Goal: Task Accomplishment & Management: Manage account settings

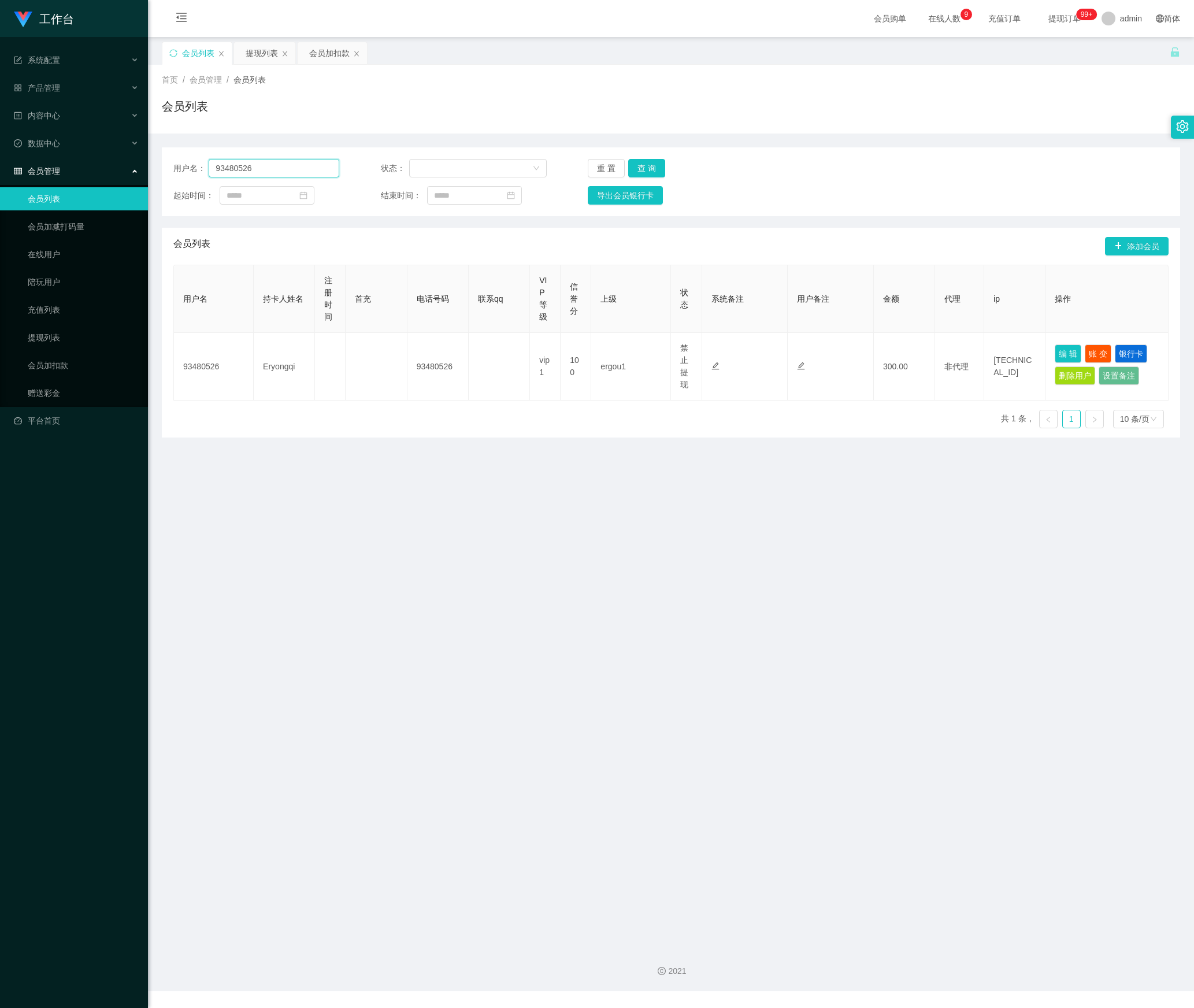
drag, startPoint x: 275, startPoint y: 172, endPoint x: 136, endPoint y: 174, distance: 139.0
click at [130, 172] on section "工作台 系统配置 产品管理 内容中心 数据中心 会员管理 会员列表 会员加减打码量 在线用户 陪玩用户 充值列表 提现列表 会员加扣款 赠送彩金 平台首页 保…" at bounding box center [597, 495] width 1194 height 991
paste input "Wind2698"
type input "Wind2698"
click at [651, 166] on button "查 询" at bounding box center [647, 168] width 37 height 19
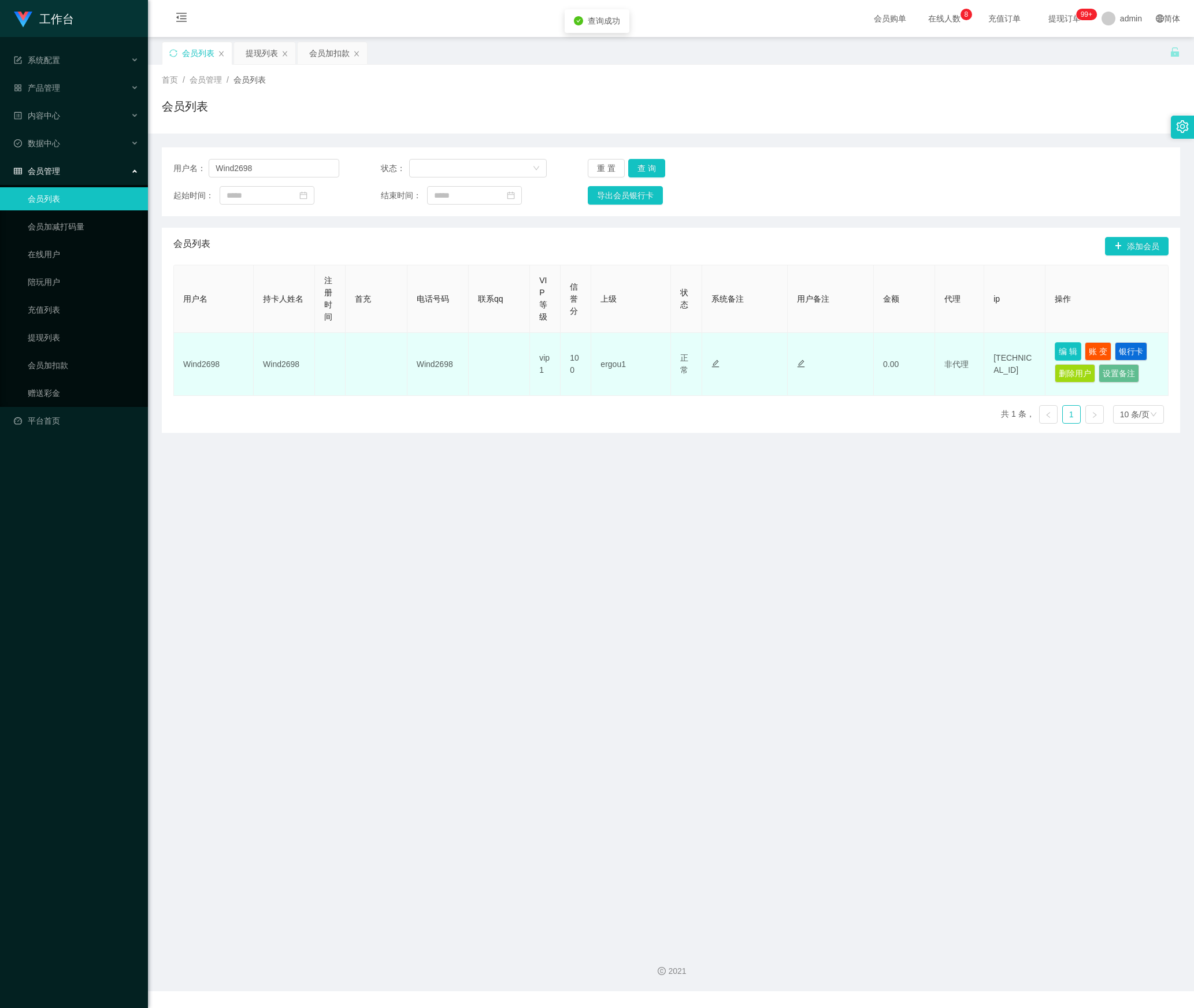
click at [1064, 352] on button "编 辑" at bounding box center [1068, 351] width 27 height 19
type input "Wind2698"
click at [1137, 353] on button "银行卡" at bounding box center [1131, 351] width 33 height 19
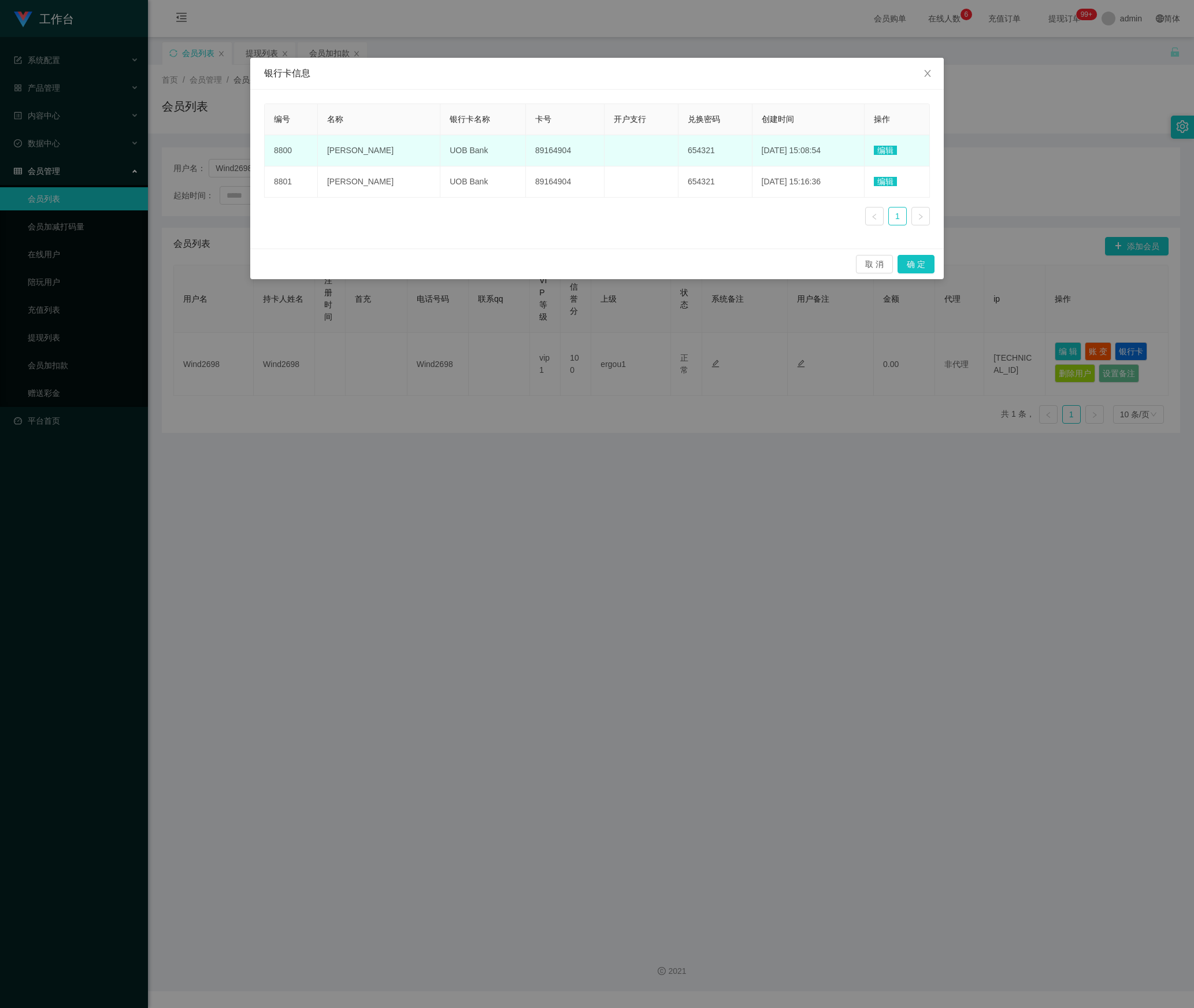
click at [892, 149] on span "编辑" at bounding box center [885, 150] width 23 height 9
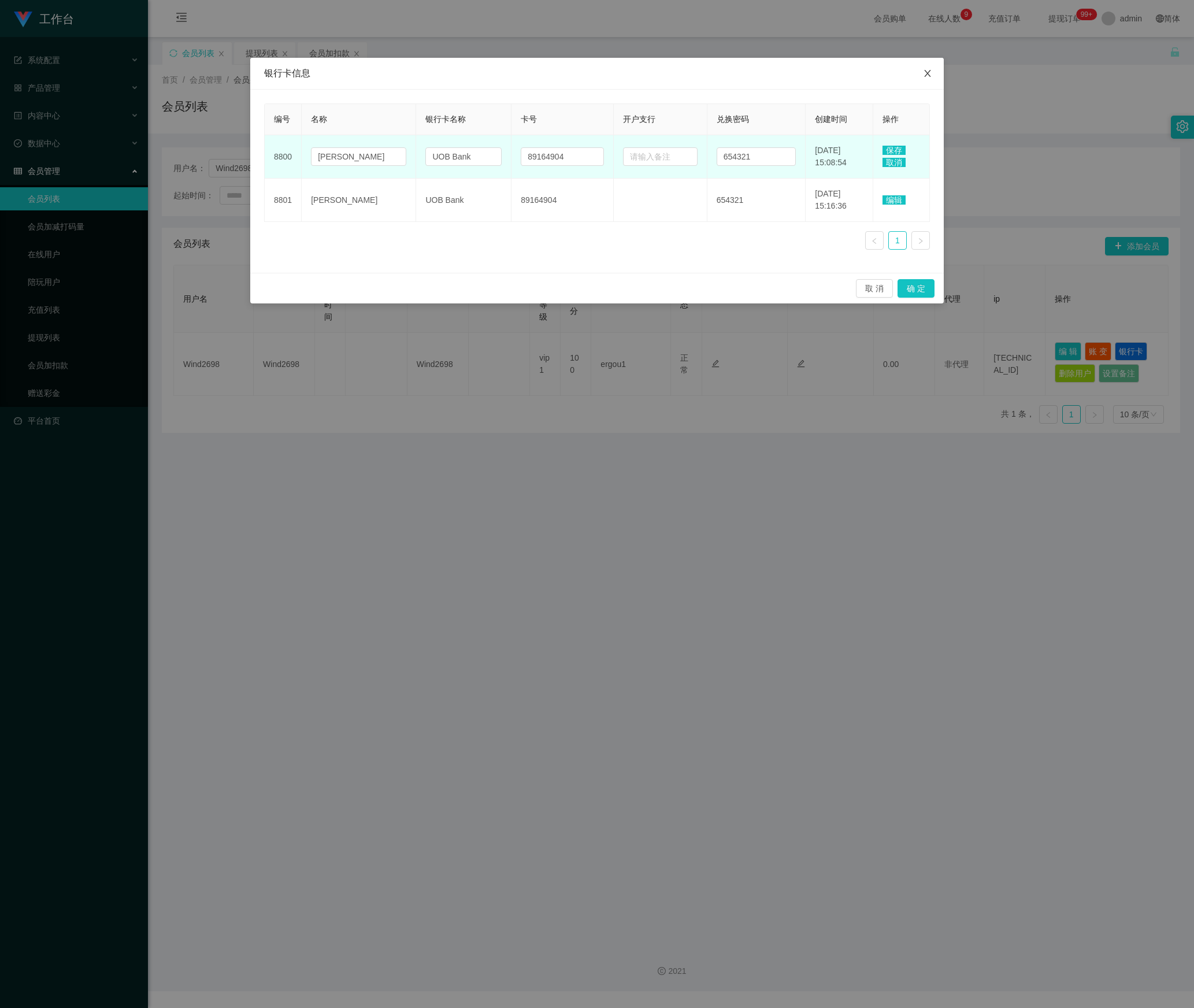
click at [934, 73] on span "Close" at bounding box center [927, 74] width 33 height 33
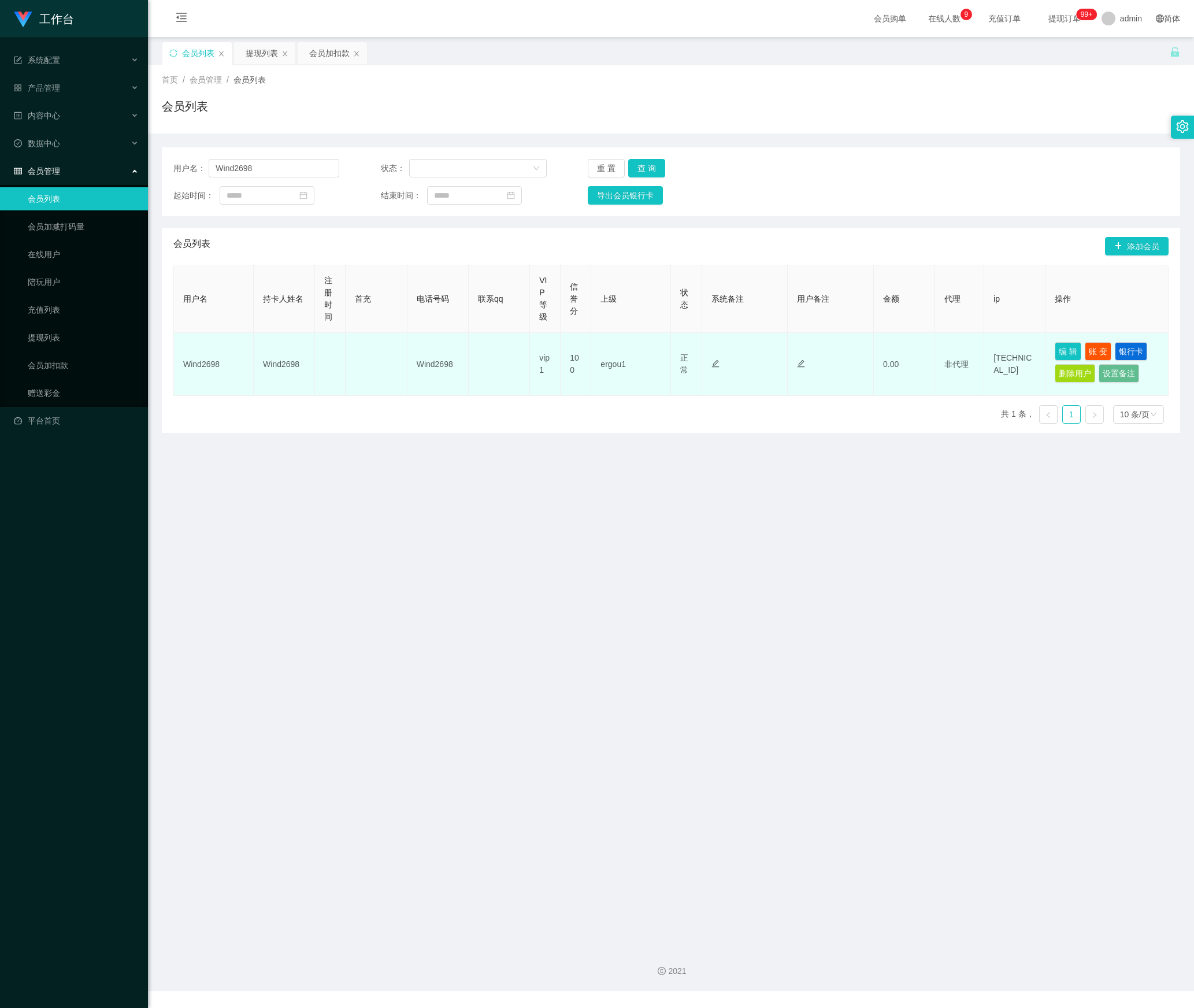
click at [296, 368] on td "Wind2698" at bounding box center [284, 364] width 61 height 63
click at [1055, 348] on button "编 辑" at bounding box center [1068, 351] width 27 height 19
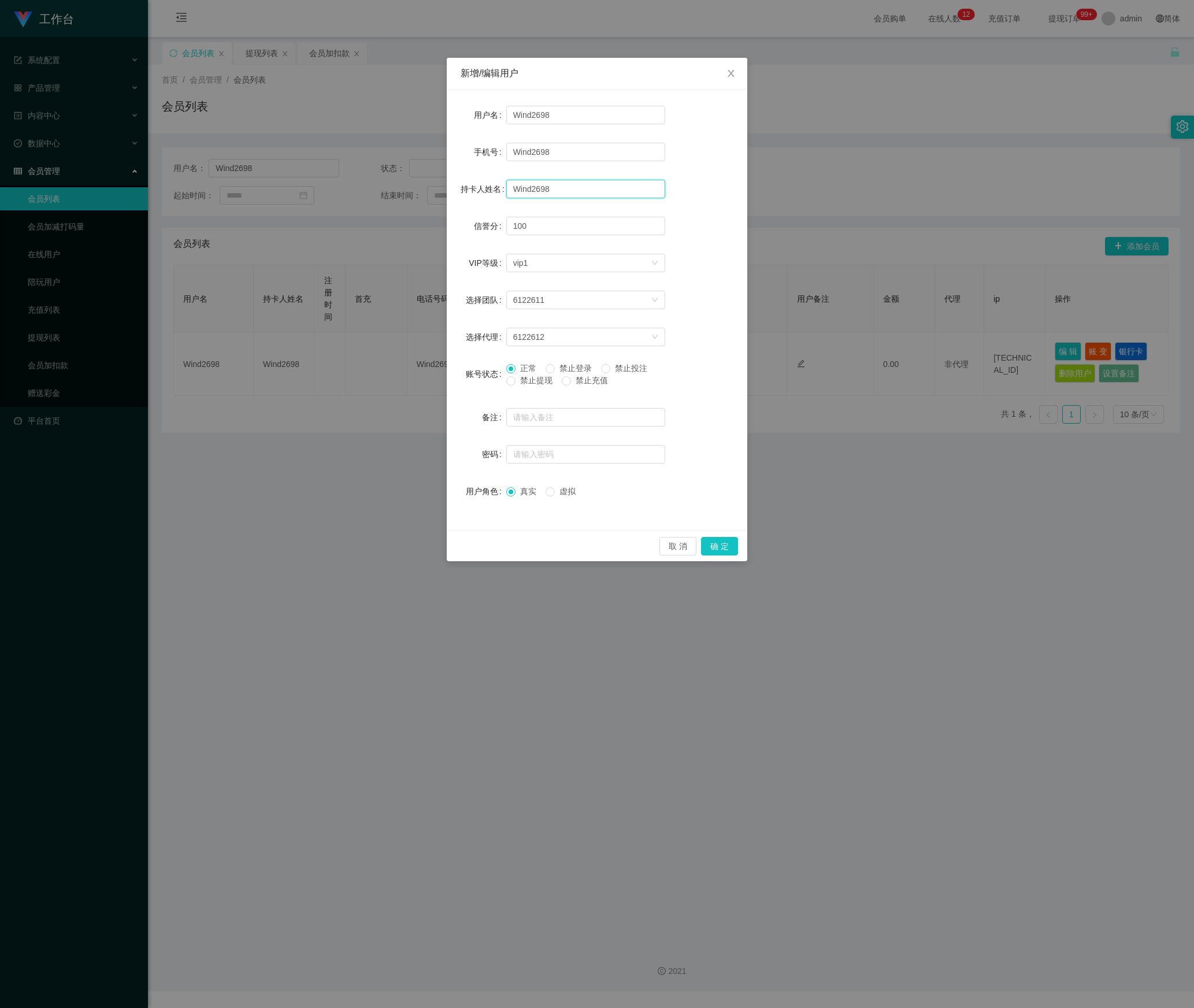
drag, startPoint x: 531, startPoint y: 187, endPoint x: 449, endPoint y: 187, distance: 82.0
click at [449, 187] on div "用户名 Wind2698 手机号 Wind2698 持卡人姓名 Wind2698 信誉分 100 VIP等级 选择VIP等级 vip1 选择团队 612261…" at bounding box center [597, 310] width 300 height 441
paste input "[PERSON_NAME]"
type input "[PERSON_NAME]"
click at [735, 543] on button "确 定" at bounding box center [720, 546] width 37 height 19
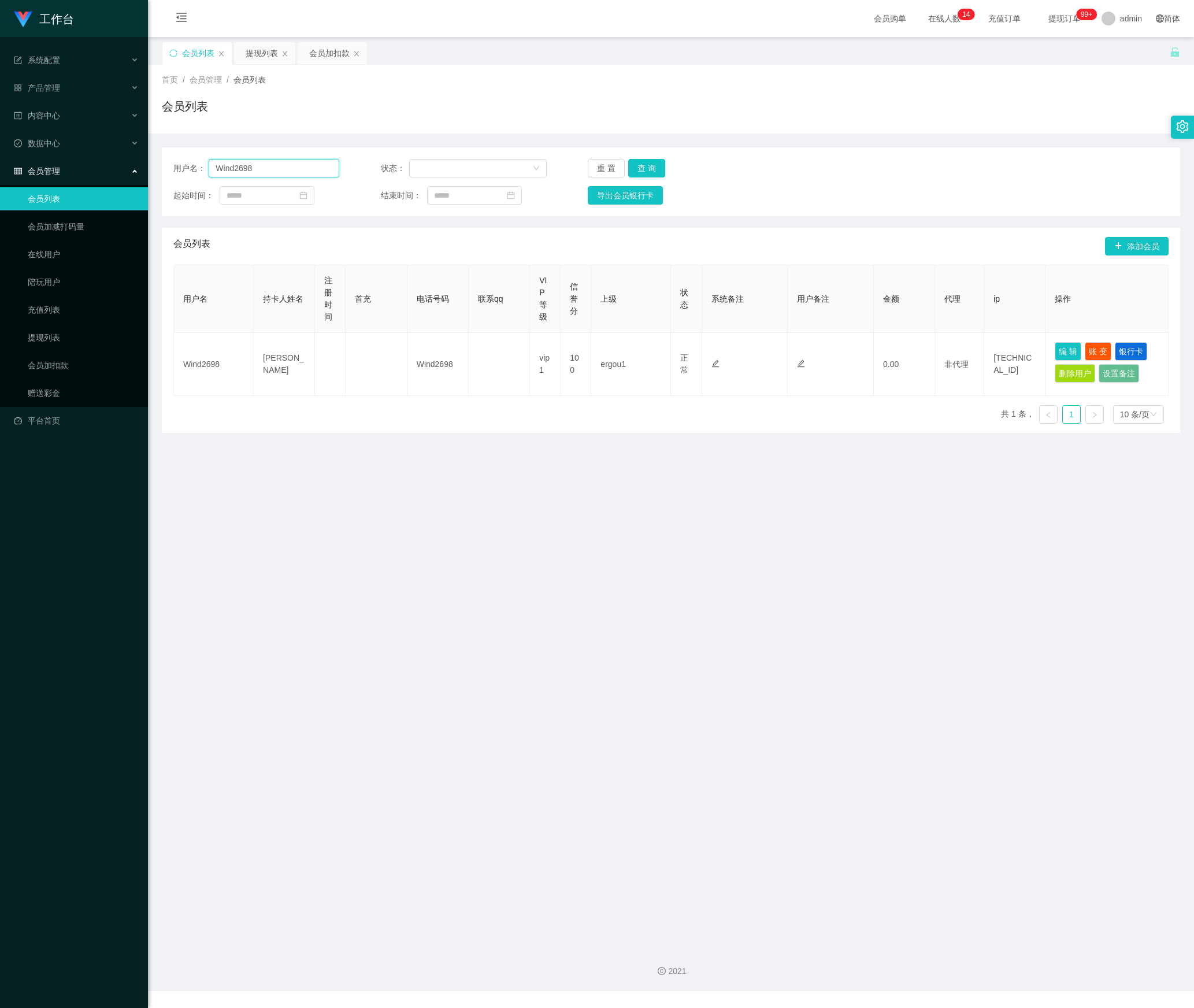
drag, startPoint x: 266, startPoint y: 171, endPoint x: 89, endPoint y: 190, distance: 178.0
click at [89, 190] on section "工作台 系统配置 产品管理 内容中心 数据中心 会员管理 会员列表 会员加减打码量 在线用户 陪玩用户 充值列表 提现列表 会员加扣款 赠送彩金 平台首页 保…" at bounding box center [597, 495] width 1194 height 991
paste input "Poohboar"
type input "Poohboar"
click at [647, 164] on button "查 询" at bounding box center [647, 168] width 37 height 19
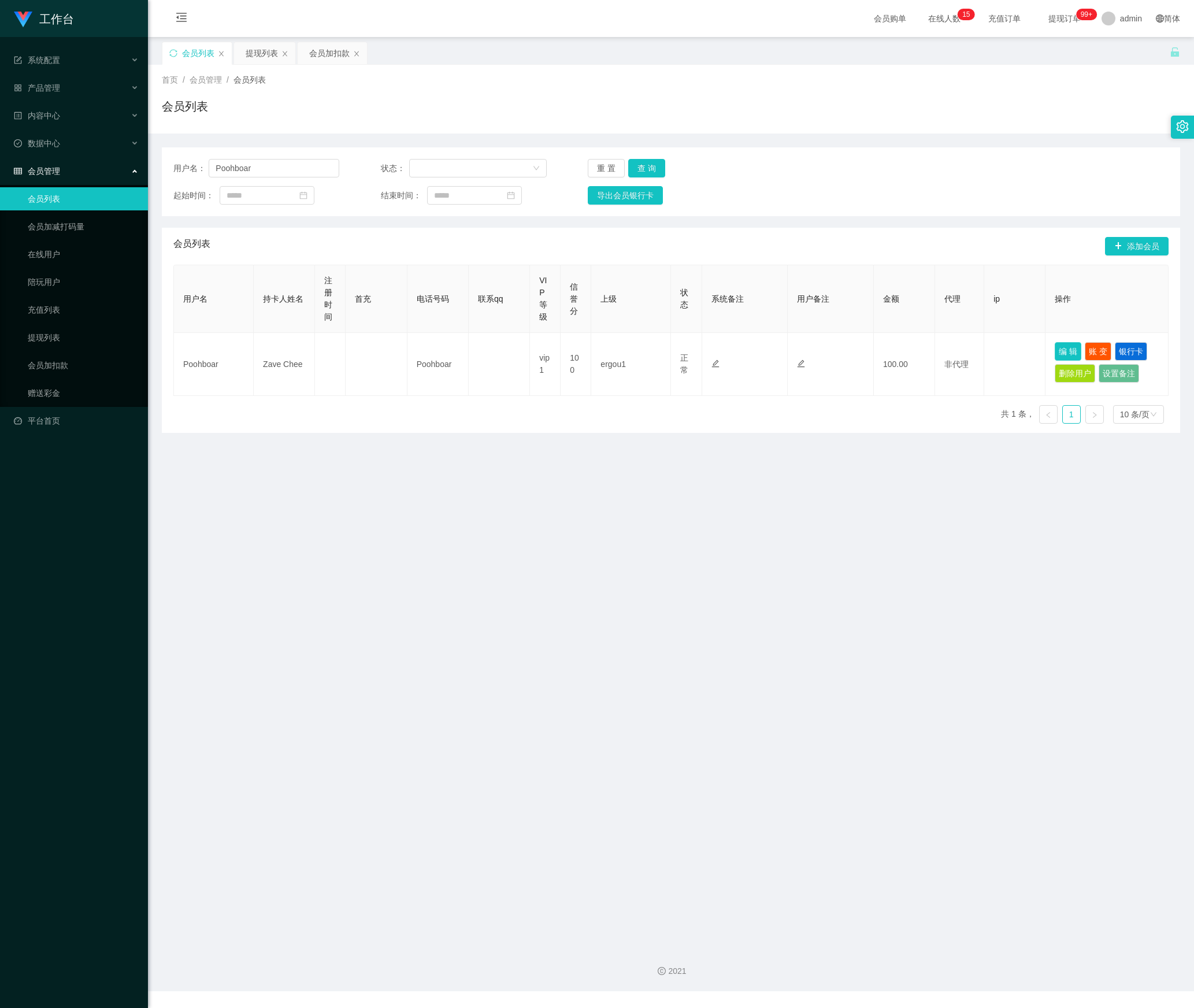
click at [1055, 350] on button "编 辑" at bounding box center [1068, 351] width 27 height 19
type input "Poohboar"
type input "Zave Chee"
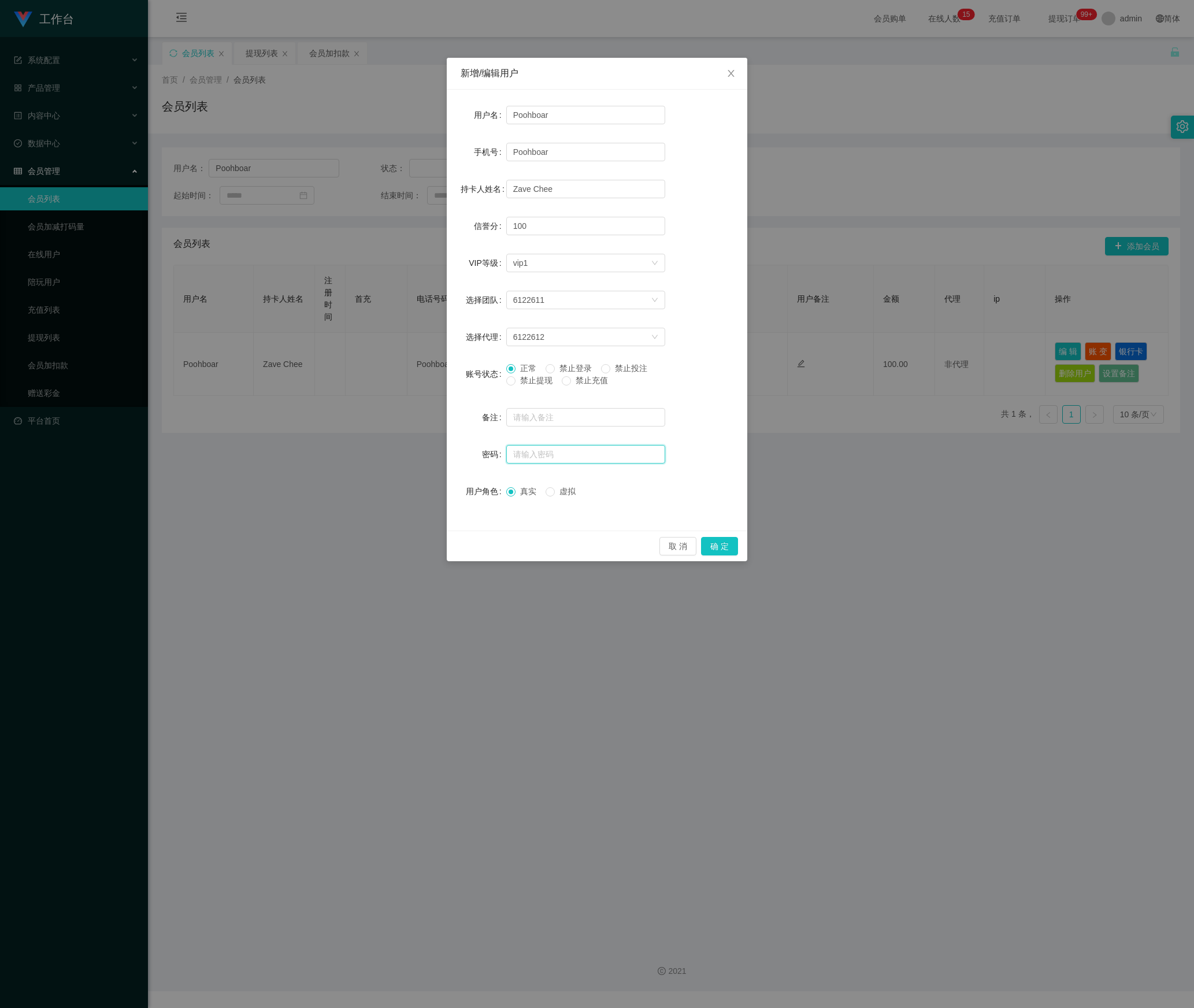
drag, startPoint x: 535, startPoint y: 455, endPoint x: 589, endPoint y: 477, distance: 58.3
click at [535, 455] on input "text" at bounding box center [585, 454] width 159 height 19
paste input "ytb123456"
type input "ytb123456"
click at [724, 548] on button "确 定" at bounding box center [720, 546] width 37 height 19
